Goal: Task Accomplishment & Management: Manage account settings

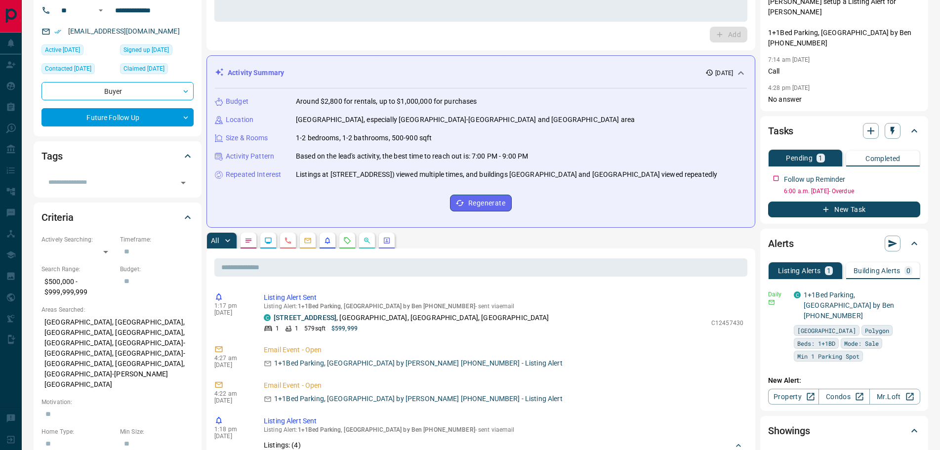
scroll to position [198, 0]
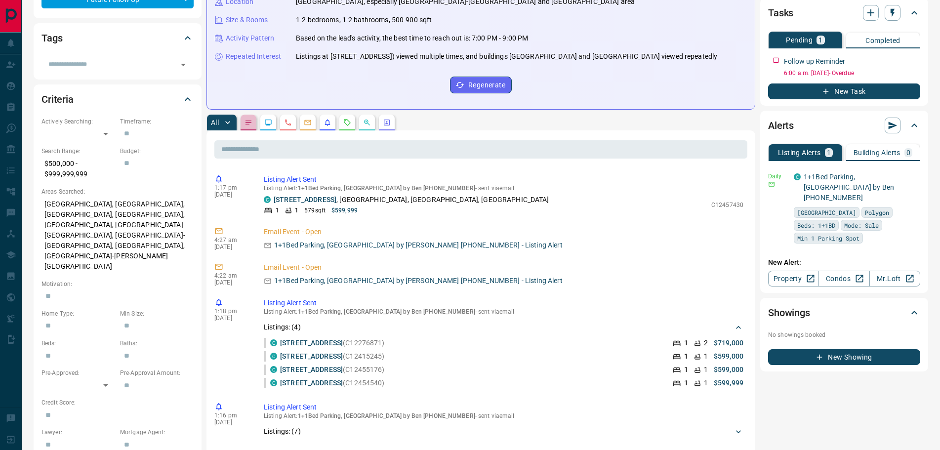
click at [248, 127] on button "button" at bounding box center [248, 123] width 16 height 16
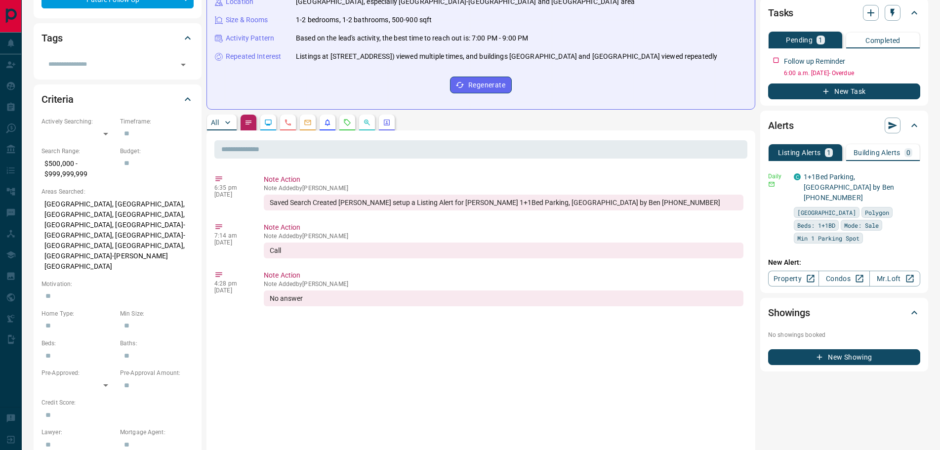
click at [215, 119] on p "All" at bounding box center [215, 122] width 8 height 7
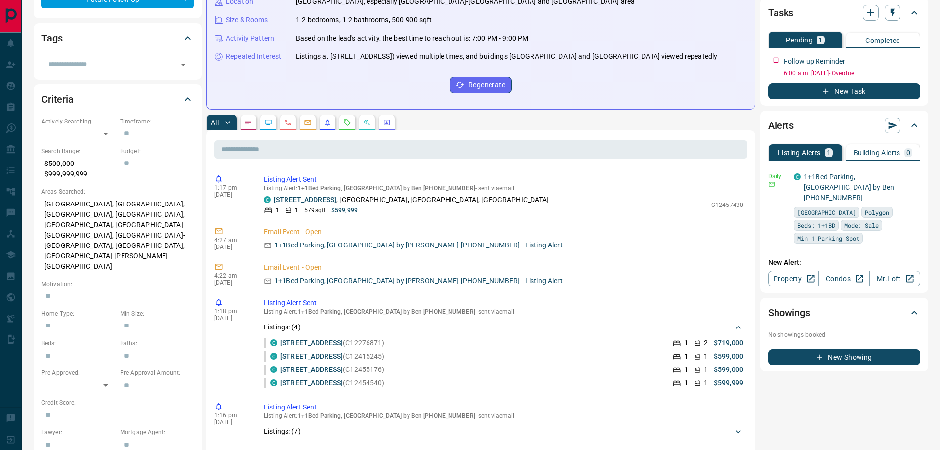
click at [251, 122] on icon "Notes" at bounding box center [248, 122] width 6 height 4
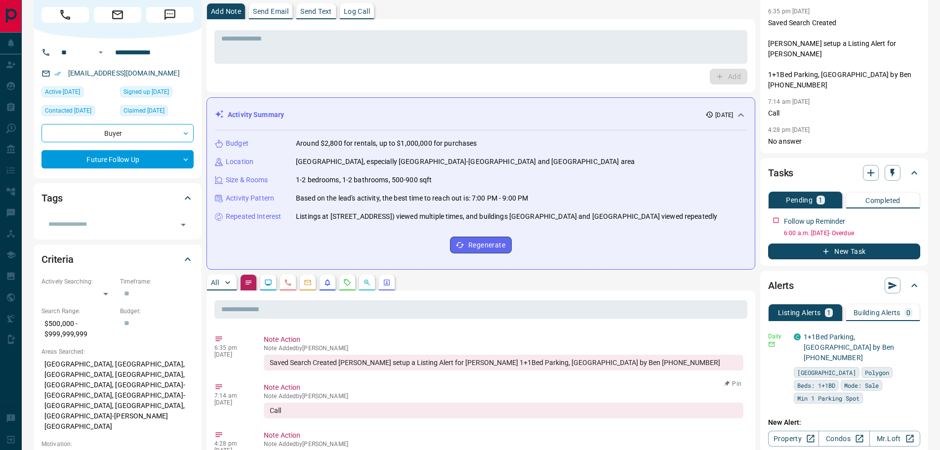
scroll to position [0, 0]
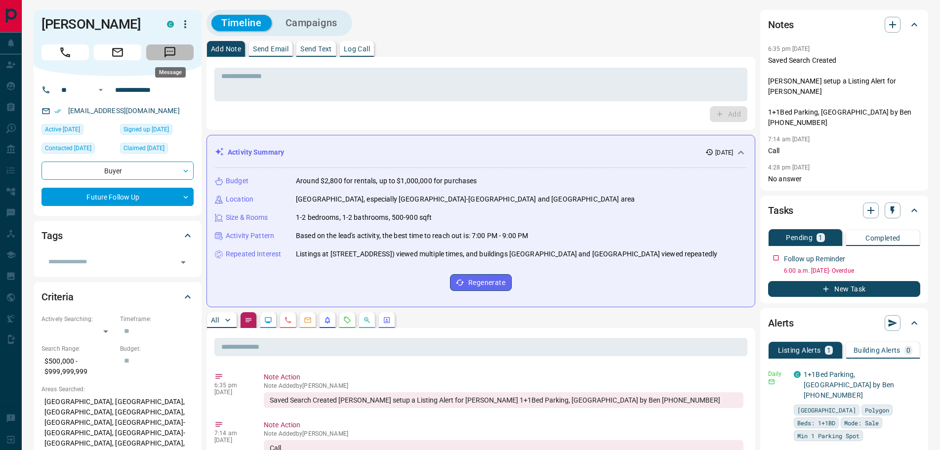
click at [170, 49] on icon "Message" at bounding box center [169, 52] width 13 height 13
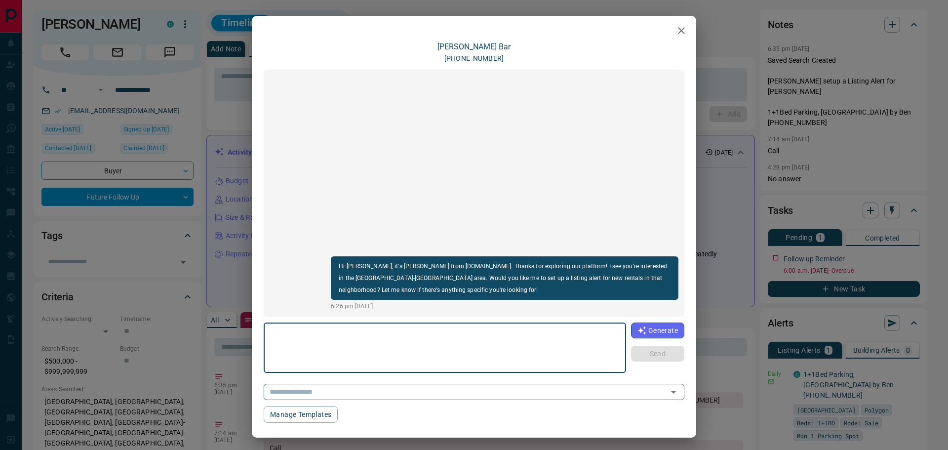
click at [203, 117] on div "[PERSON_NAME] [PHONE_NUMBER] Hi [PERSON_NAME], it's [PERSON_NAME] from [DOMAIN_…" at bounding box center [474, 225] width 948 height 450
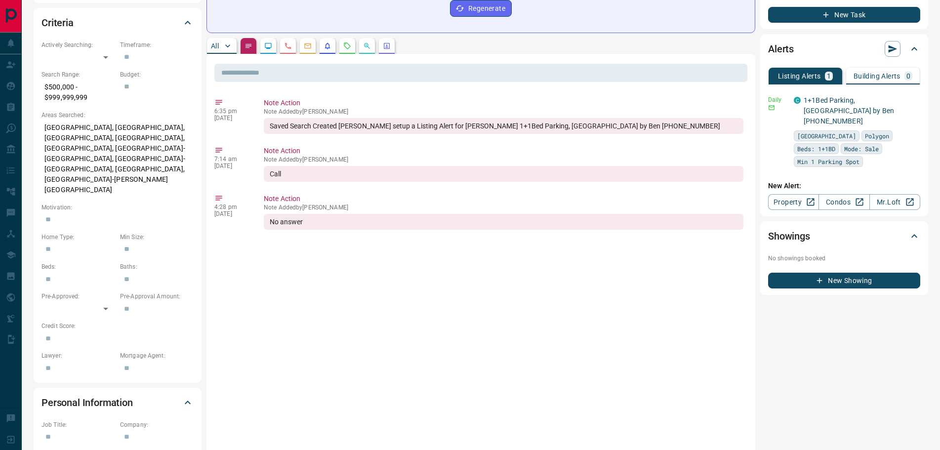
scroll to position [198, 0]
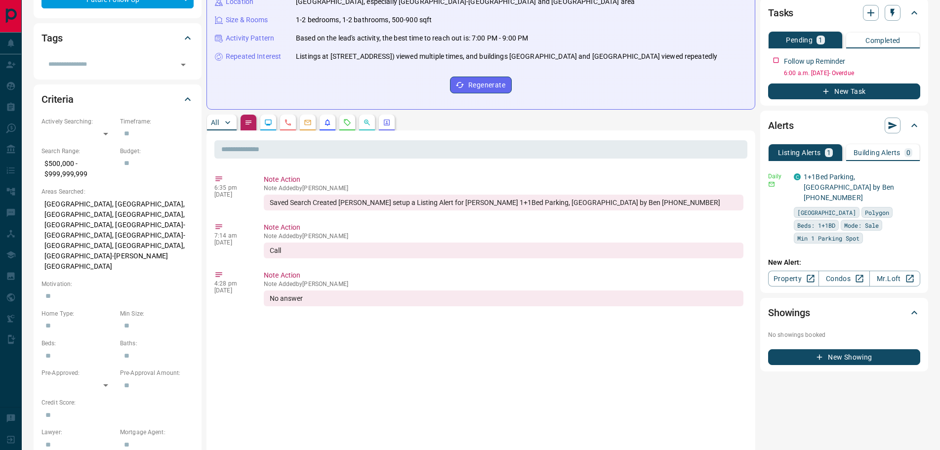
click at [217, 123] on p "All" at bounding box center [215, 122] width 8 height 7
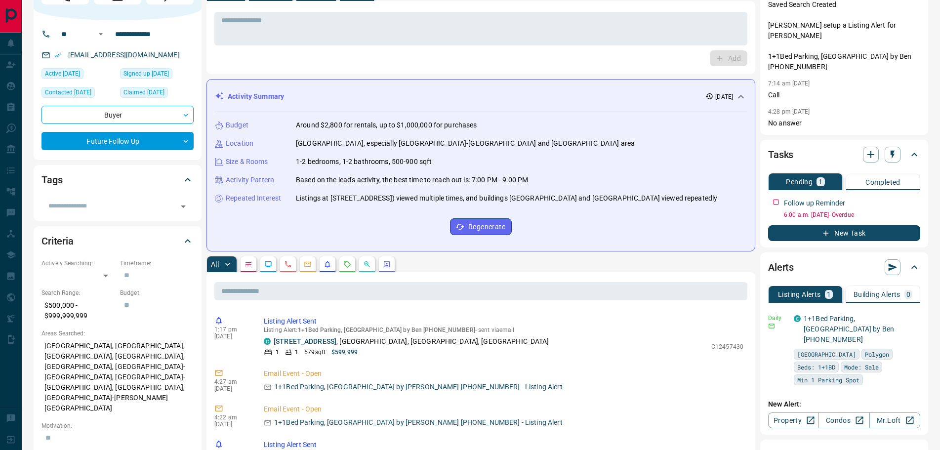
scroll to position [0, 0]
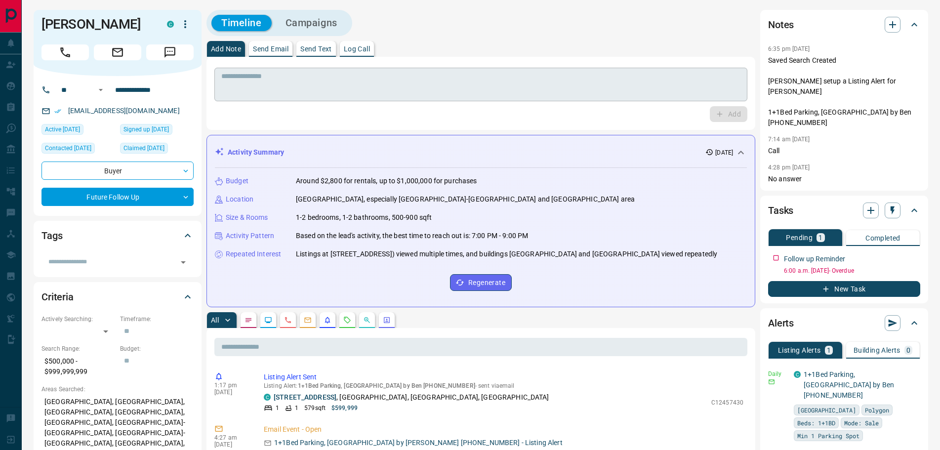
click at [260, 84] on textarea at bounding box center [480, 84] width 519 height 25
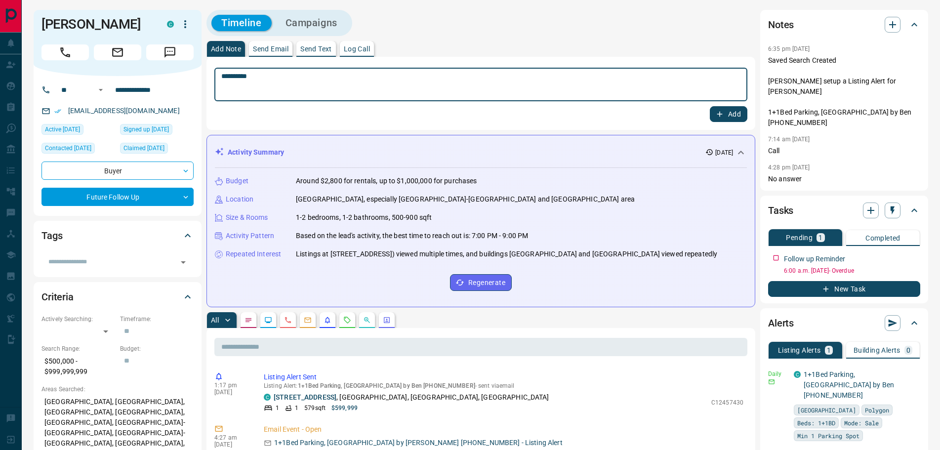
type textarea "*********"
click at [730, 116] on button "Add" at bounding box center [729, 114] width 38 height 16
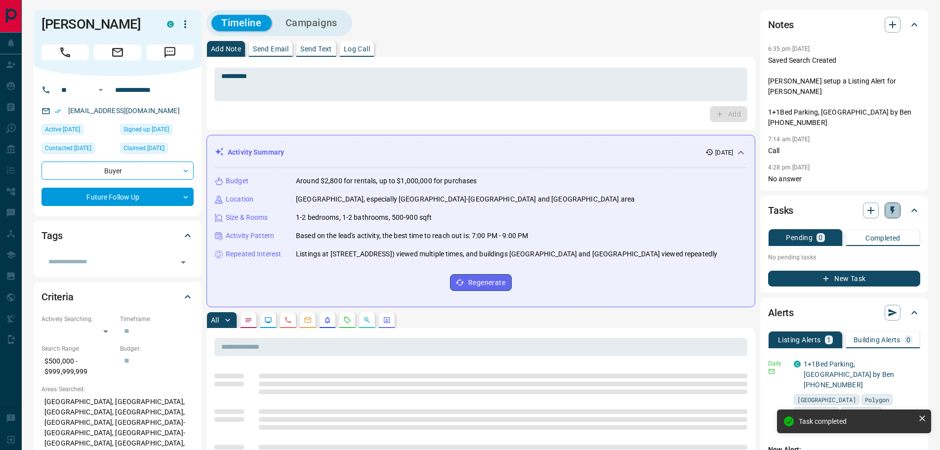
click at [893, 202] on button "button" at bounding box center [892, 210] width 16 height 16
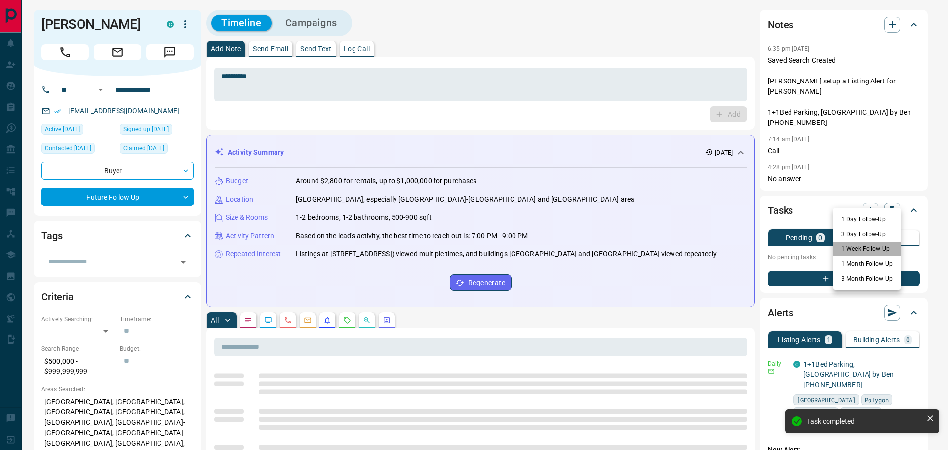
click at [852, 251] on li "1 Week Follow-Up" at bounding box center [866, 248] width 67 height 15
